Goal: Register for event/course

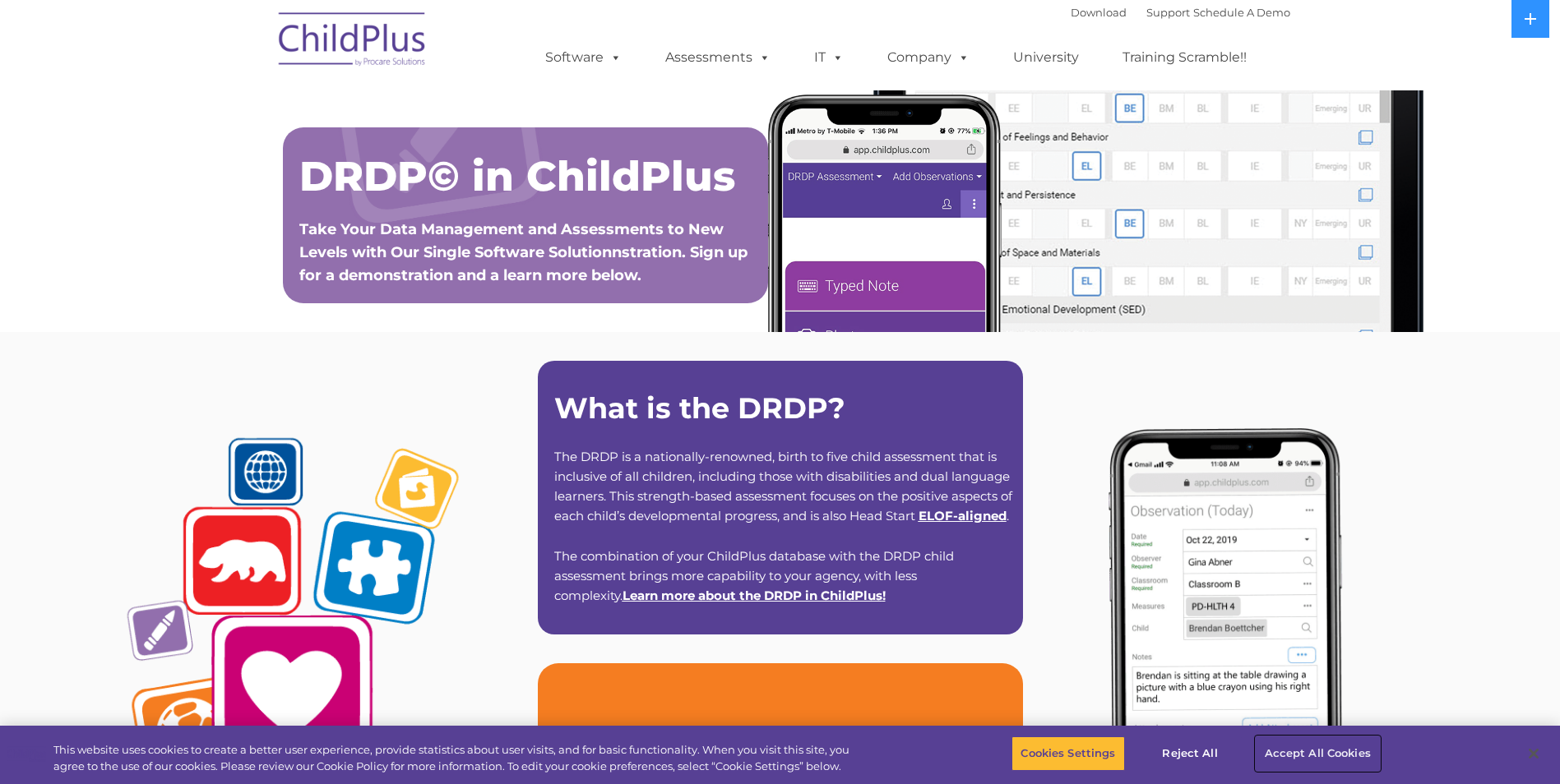
click at [1311, 755] on button "Accept All Cookies" at bounding box center [1318, 754] width 124 height 34
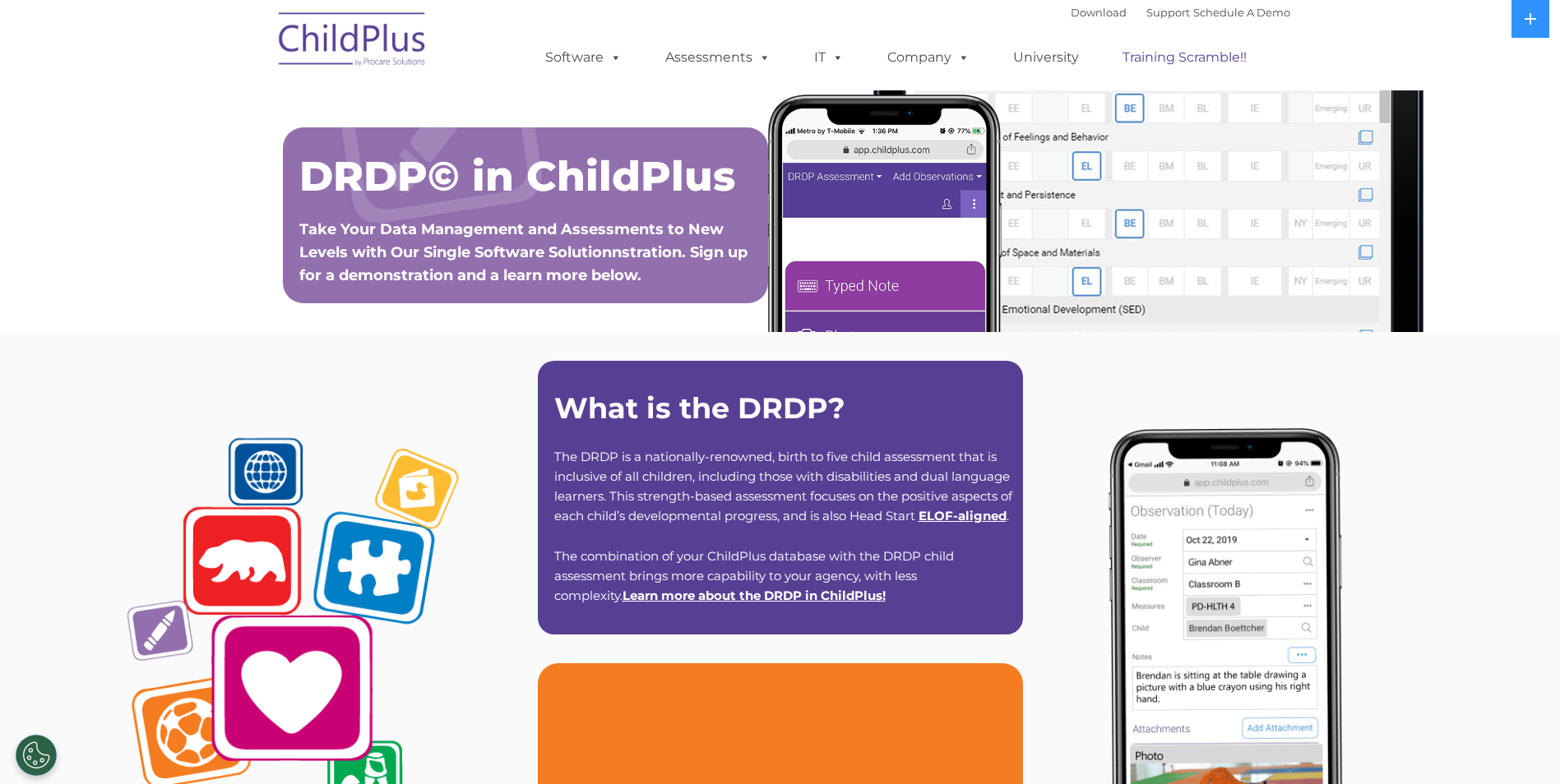
click at [1202, 56] on link "Training Scramble!!" at bounding box center [1184, 57] width 157 height 33
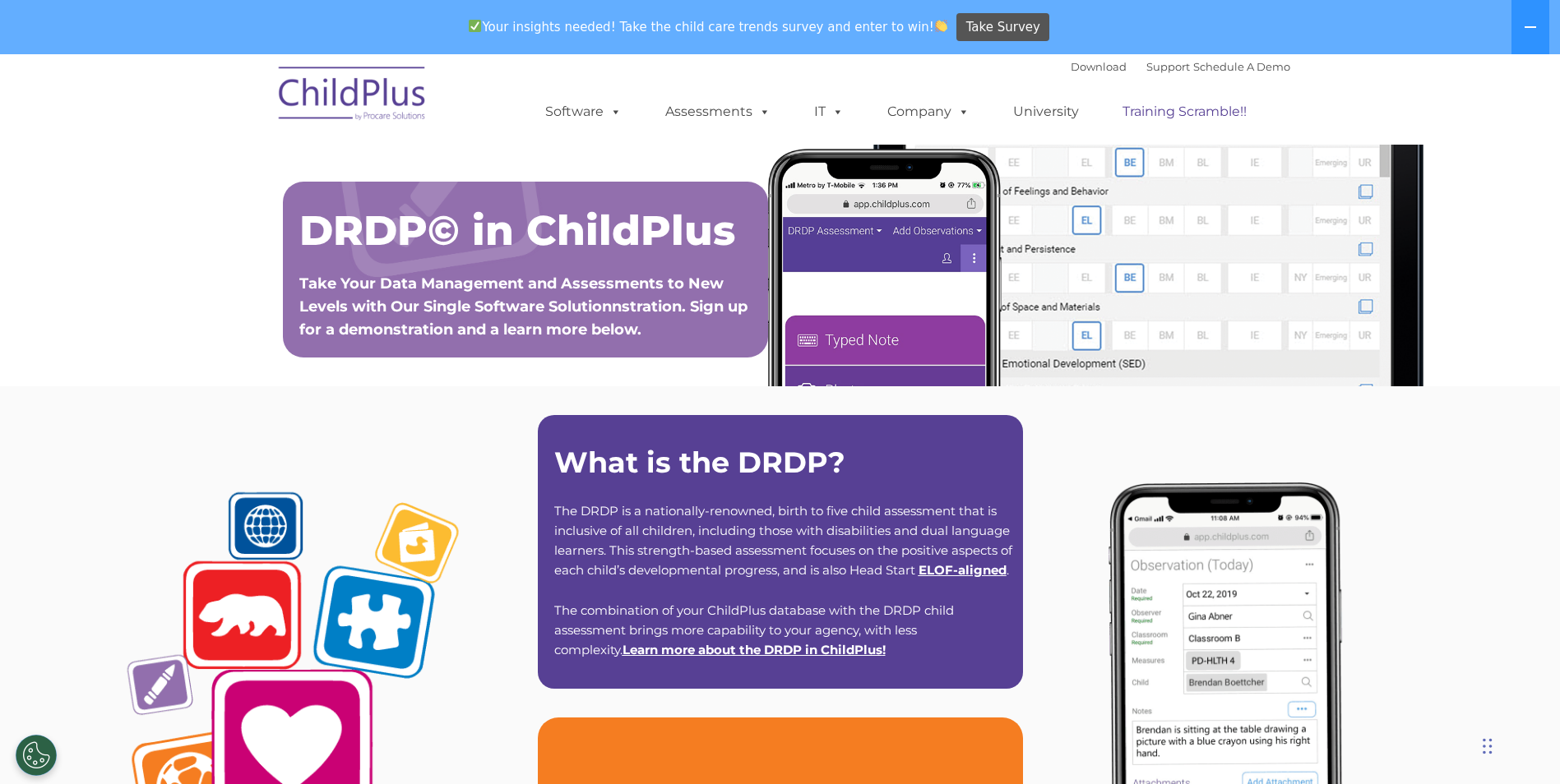
click at [1171, 117] on link "Training Scramble!!" at bounding box center [1184, 111] width 157 height 33
